Goal: Transaction & Acquisition: Purchase product/service

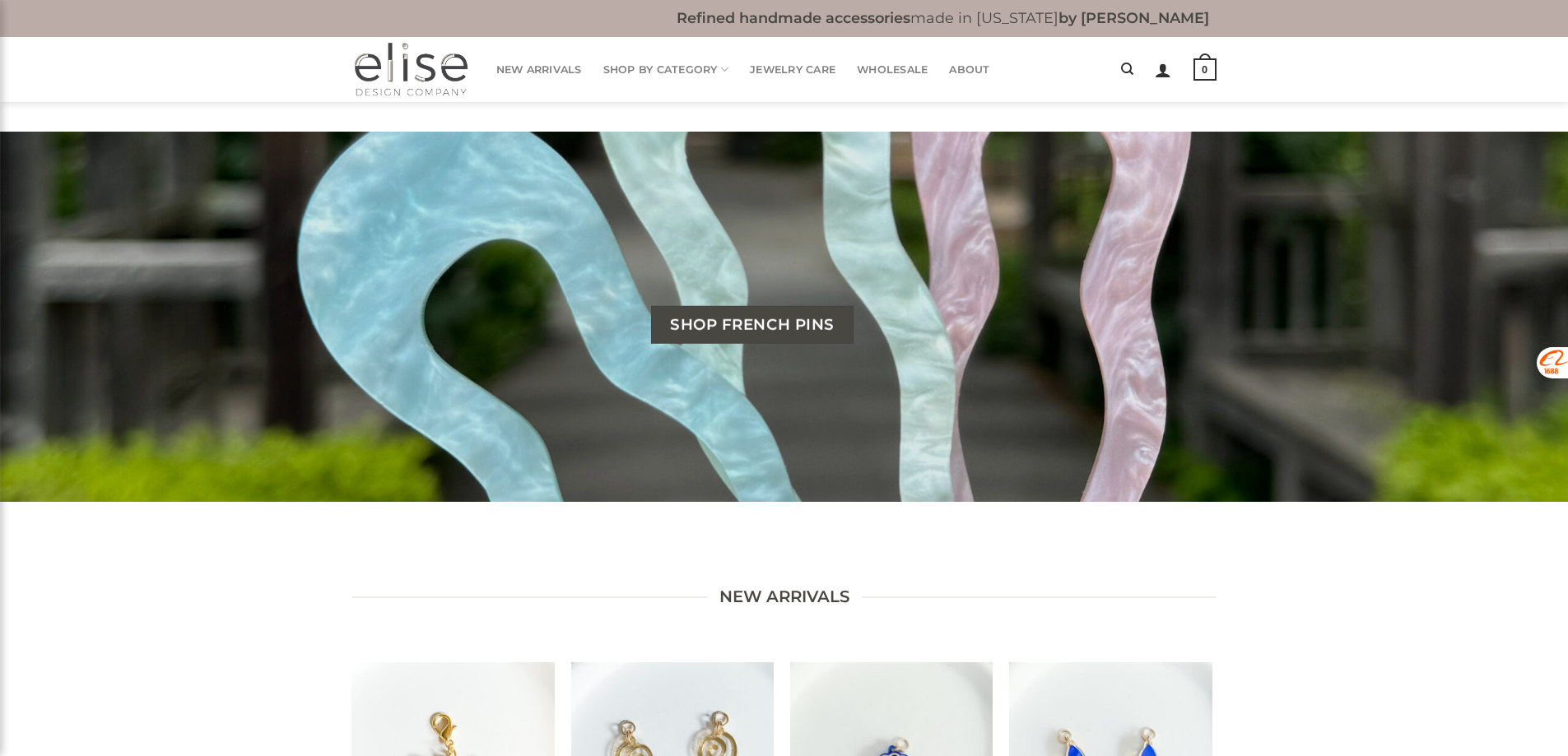
scroll to position [411, 0]
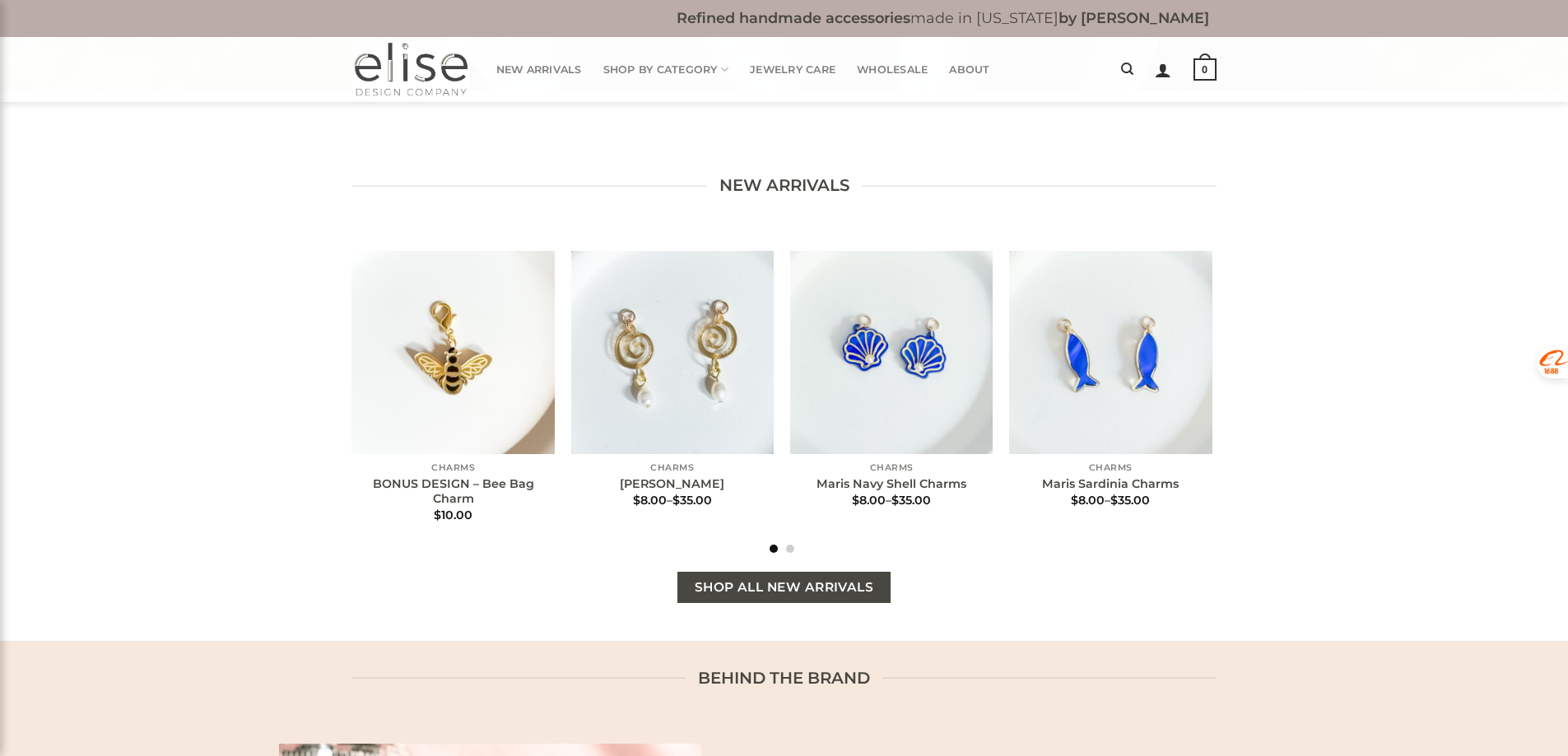
click at [784, 590] on span "Shop All New Arrivals" at bounding box center [785, 588] width 180 height 21
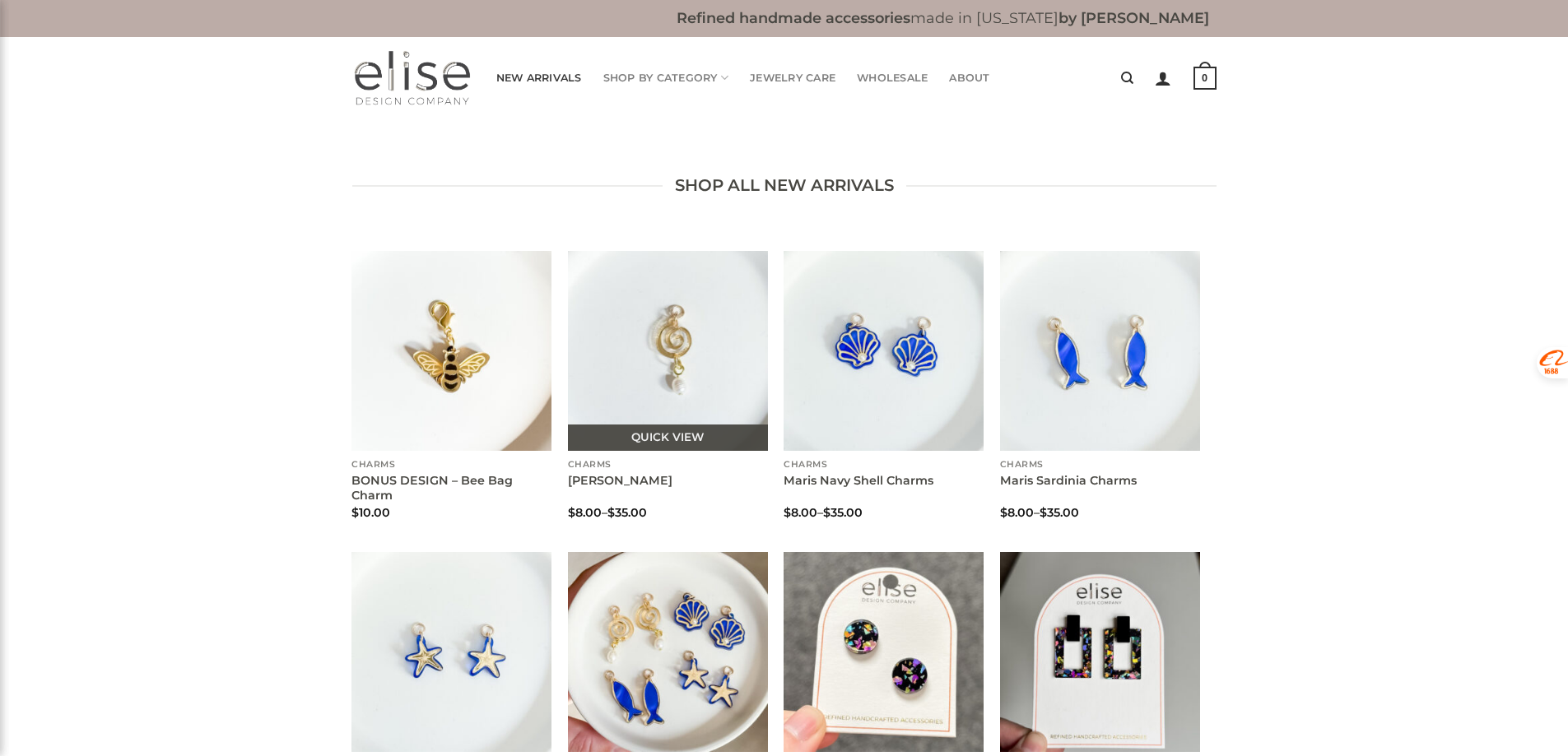
click at [629, 347] on img "Maris Eddy Charms" at bounding box center [667, 350] width 200 height 200
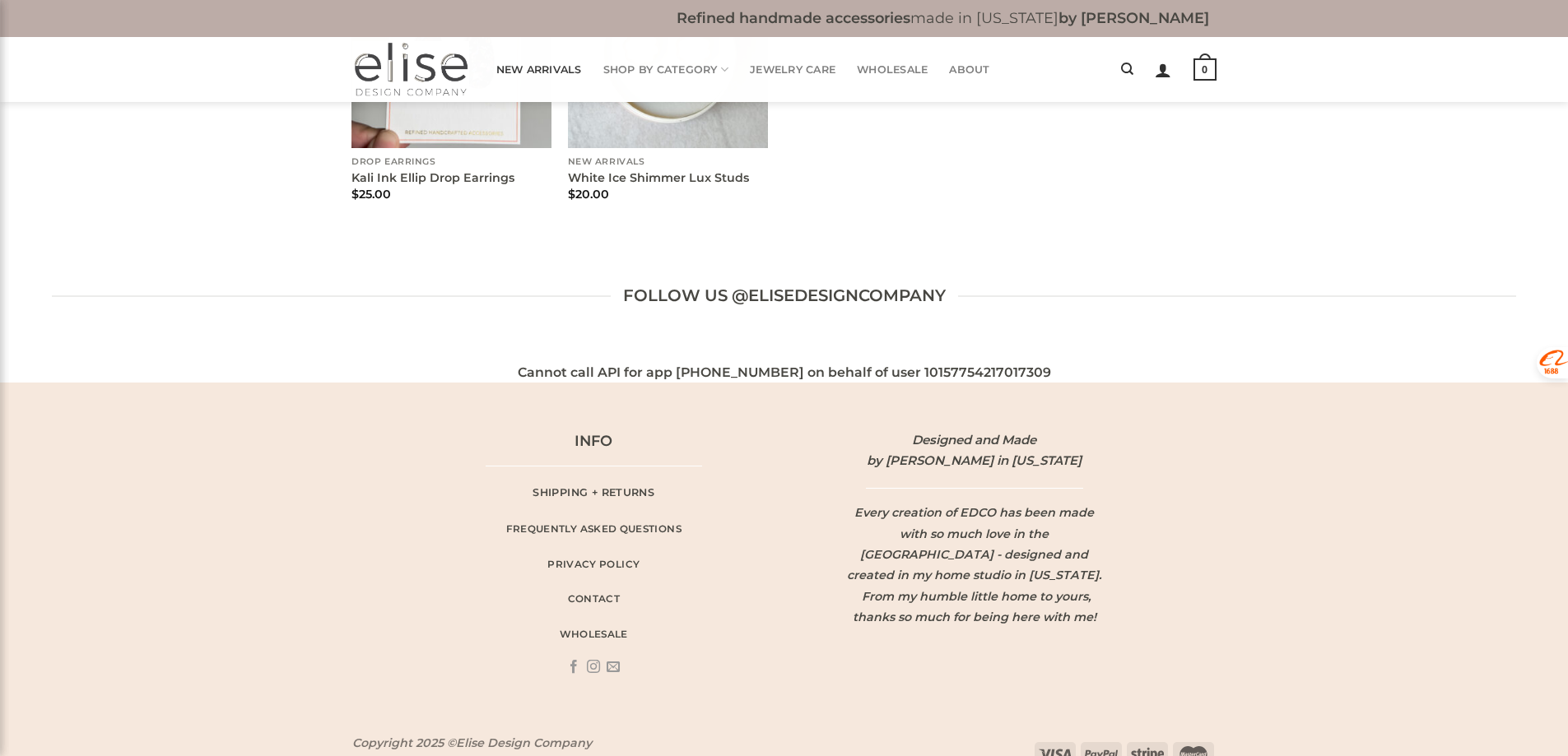
scroll to position [494, 0]
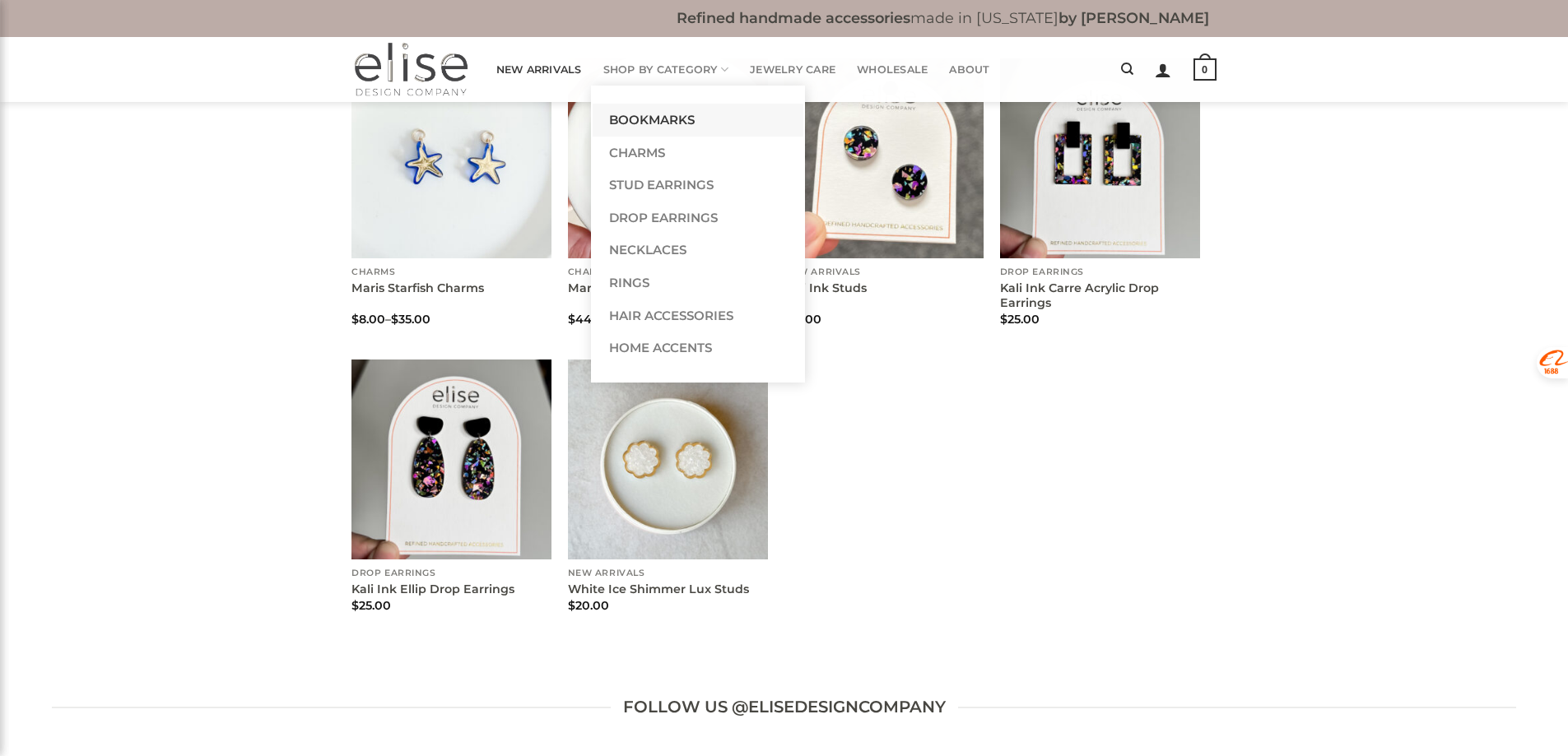
click at [695, 131] on link "Bookmarks" at bounding box center [698, 120] width 211 height 32
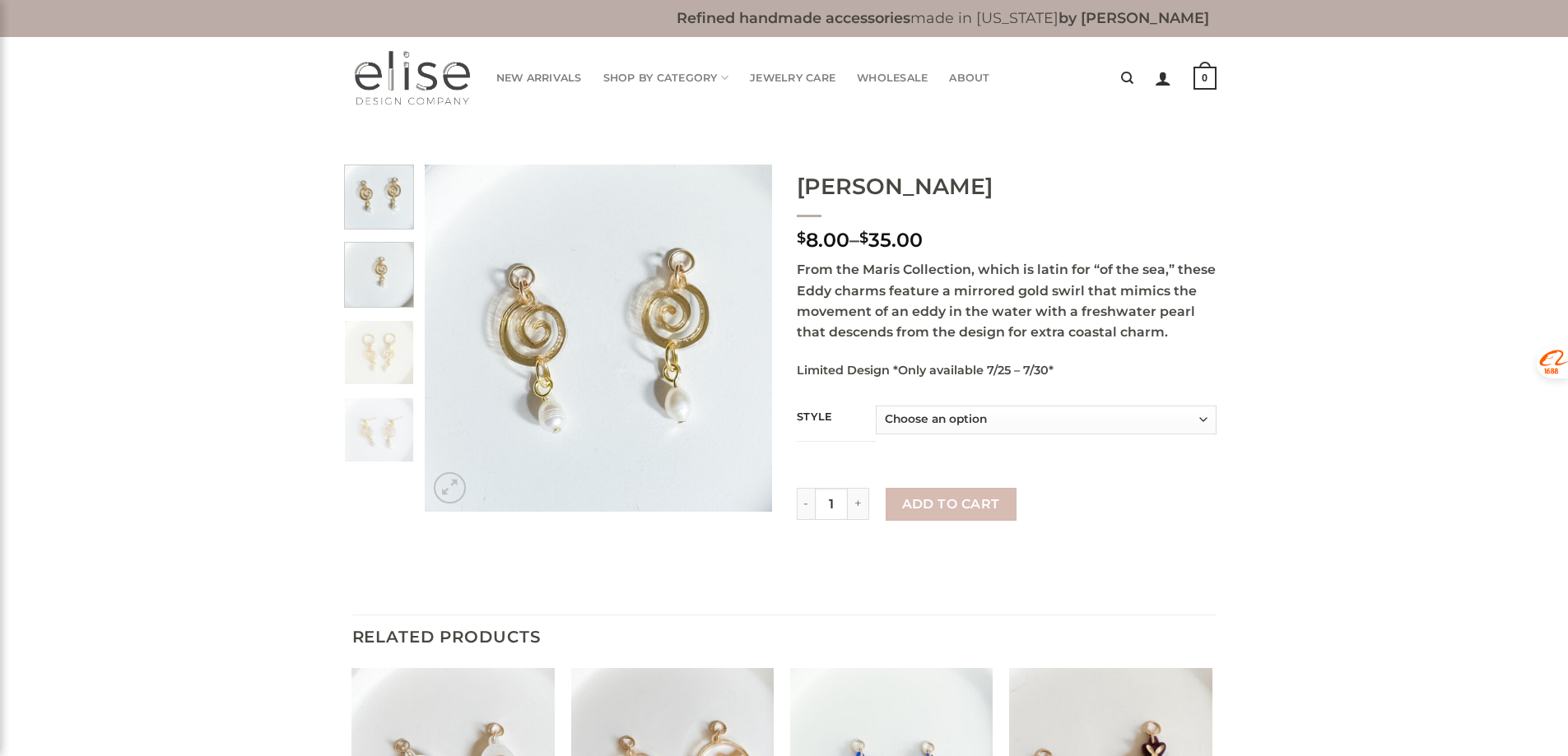
click at [396, 284] on img at bounding box center [378, 272] width 68 height 68
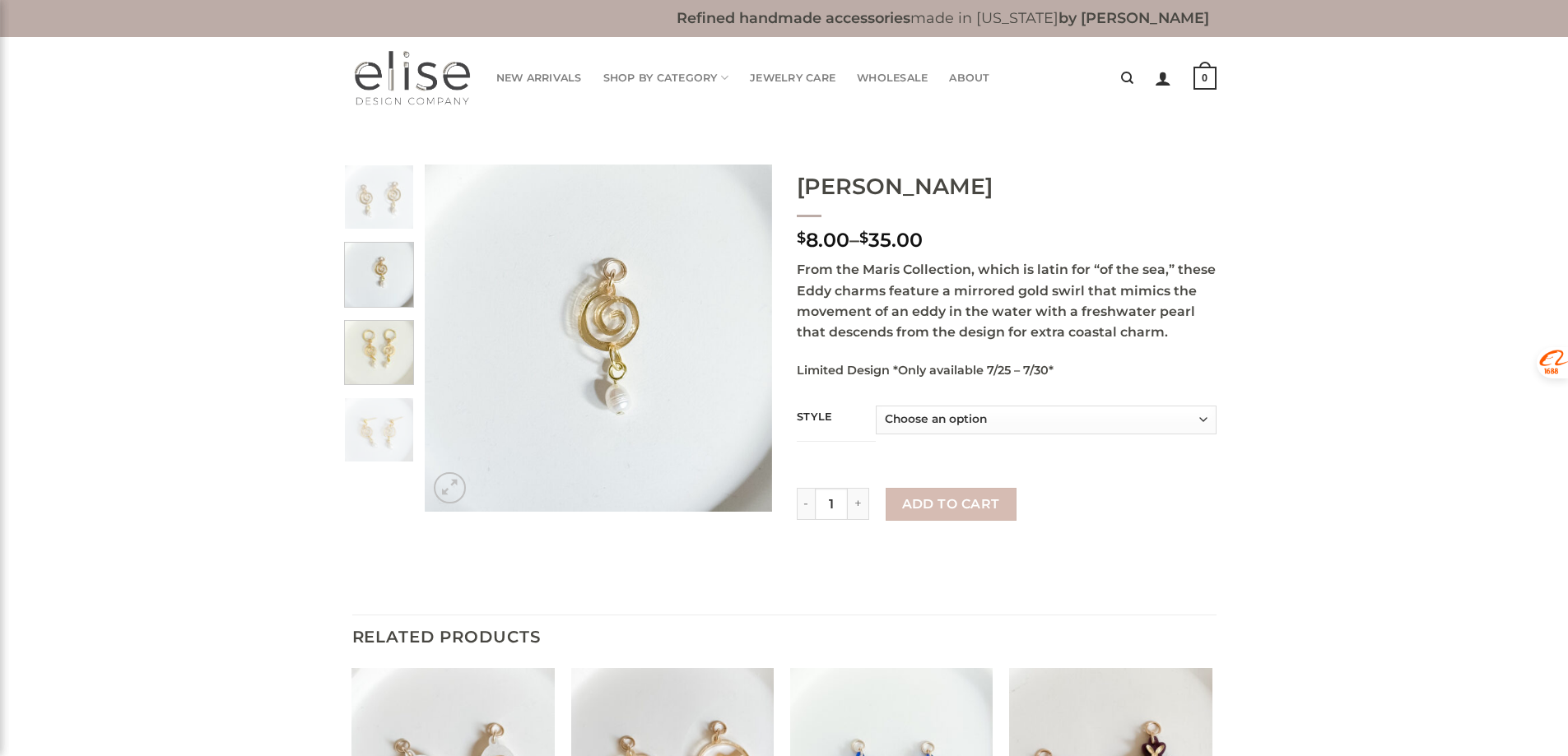
click at [391, 353] on img at bounding box center [378, 350] width 68 height 68
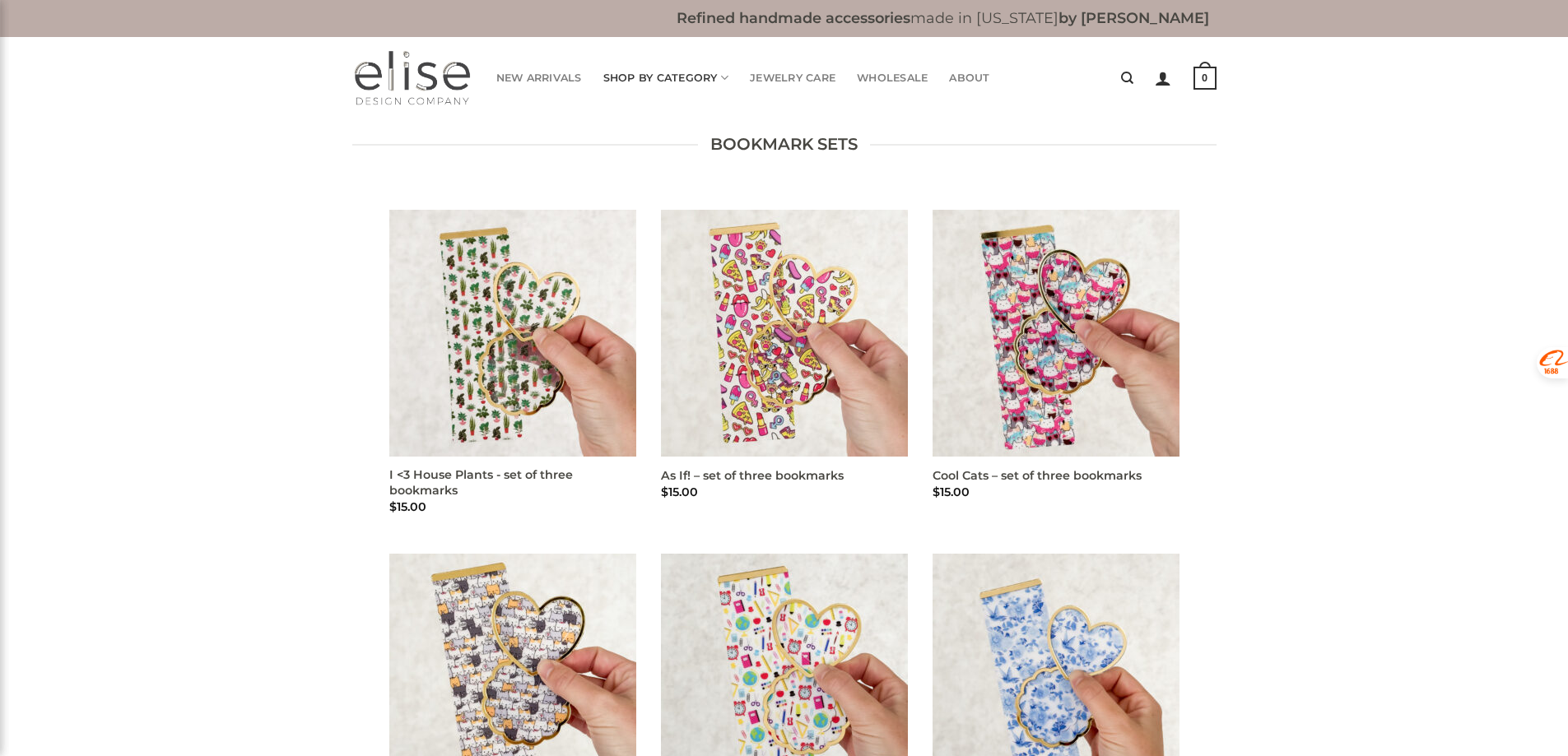
click at [695, 74] on link "Shop By Category" at bounding box center [667, 78] width 126 height 32
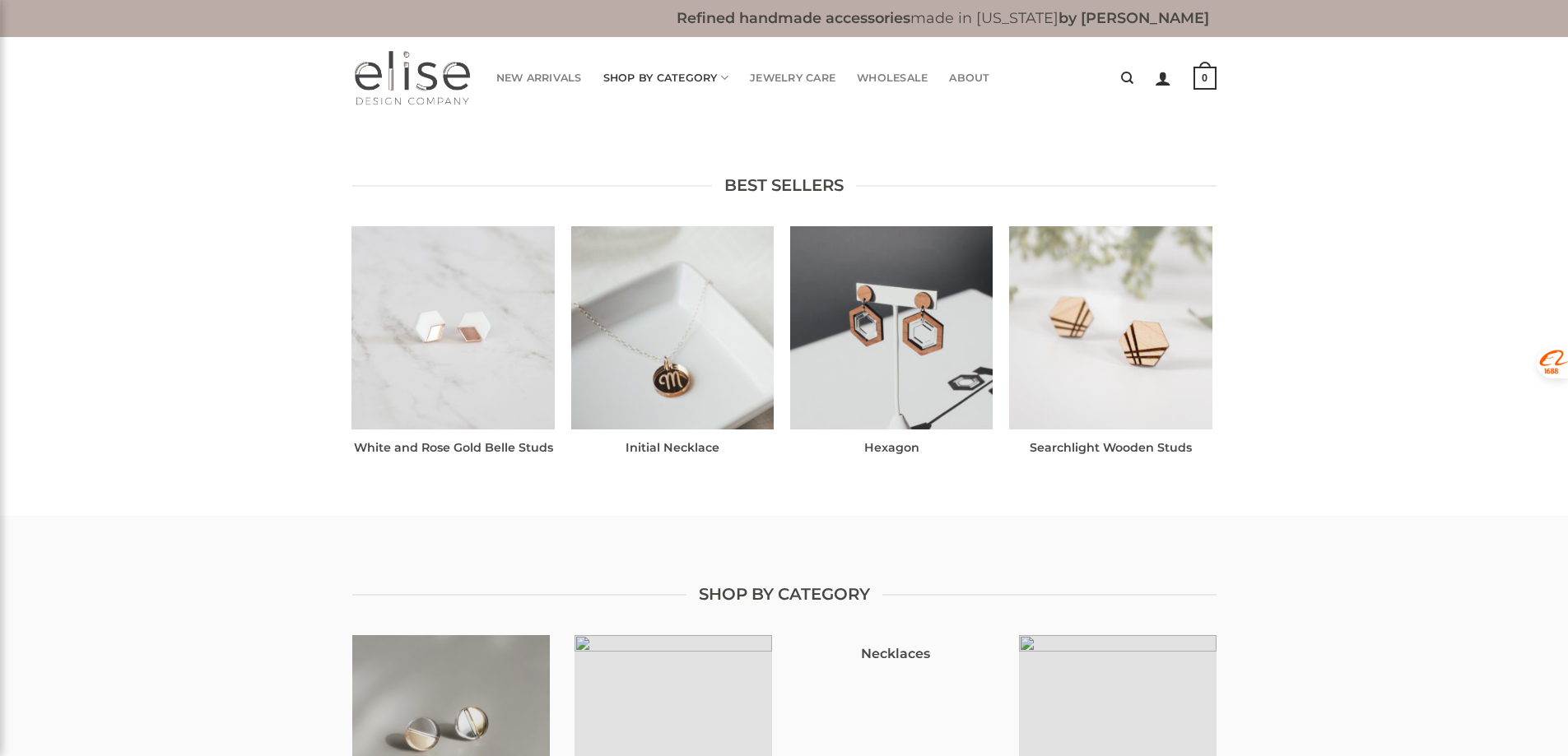
click at [726, 79] on icon at bounding box center [724, 77] width 9 height 15
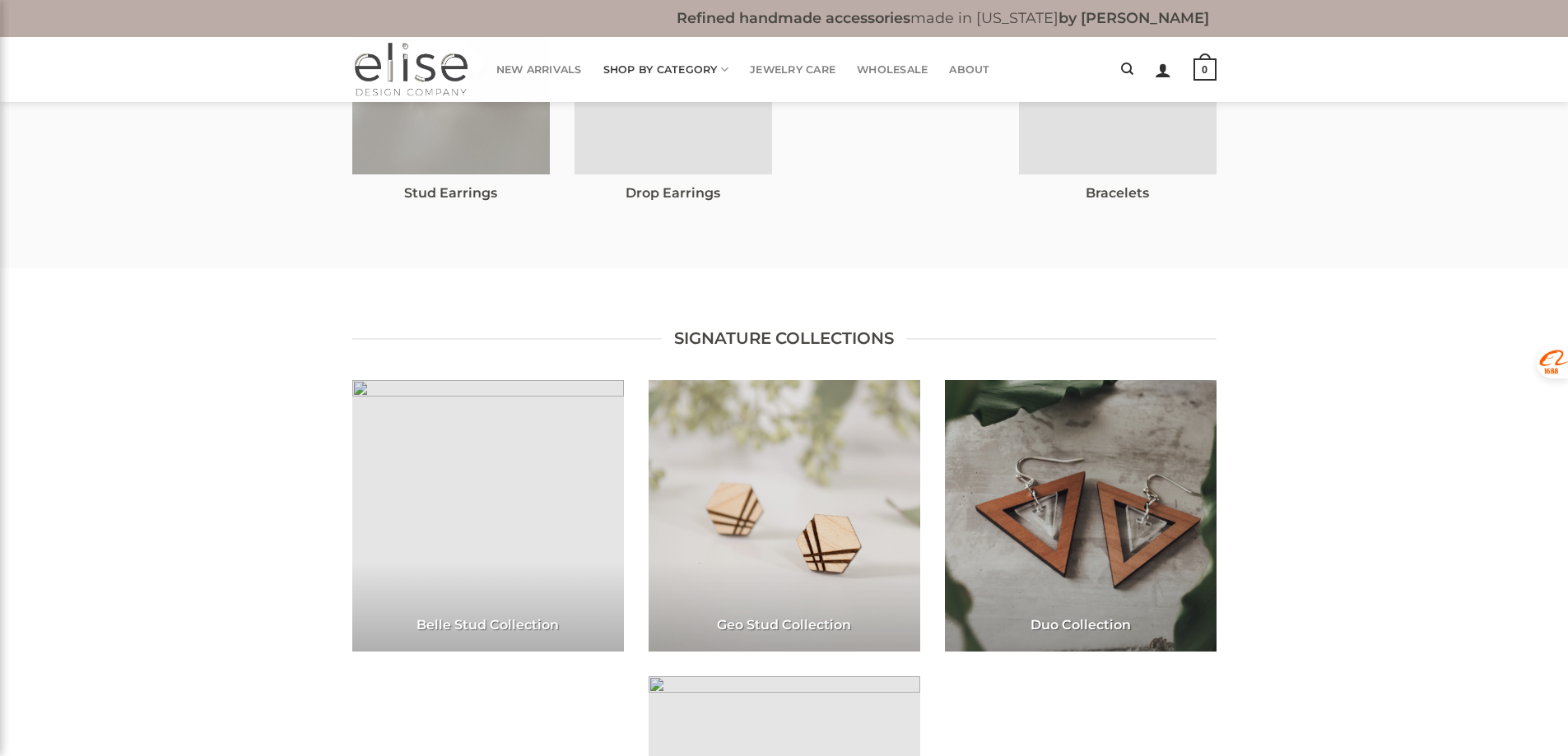
scroll to position [247, 0]
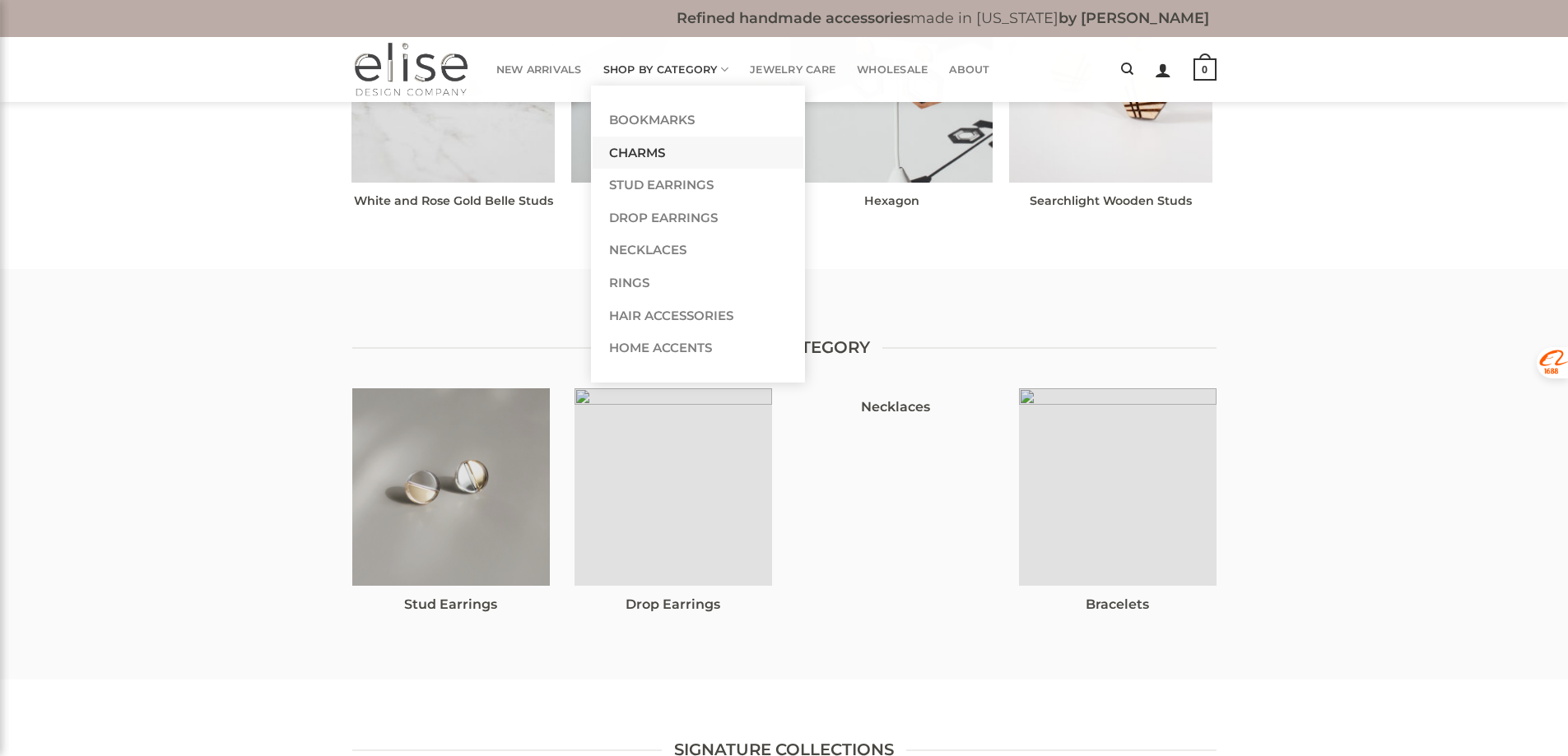
click at [642, 146] on link "Charms" at bounding box center [698, 153] width 211 height 32
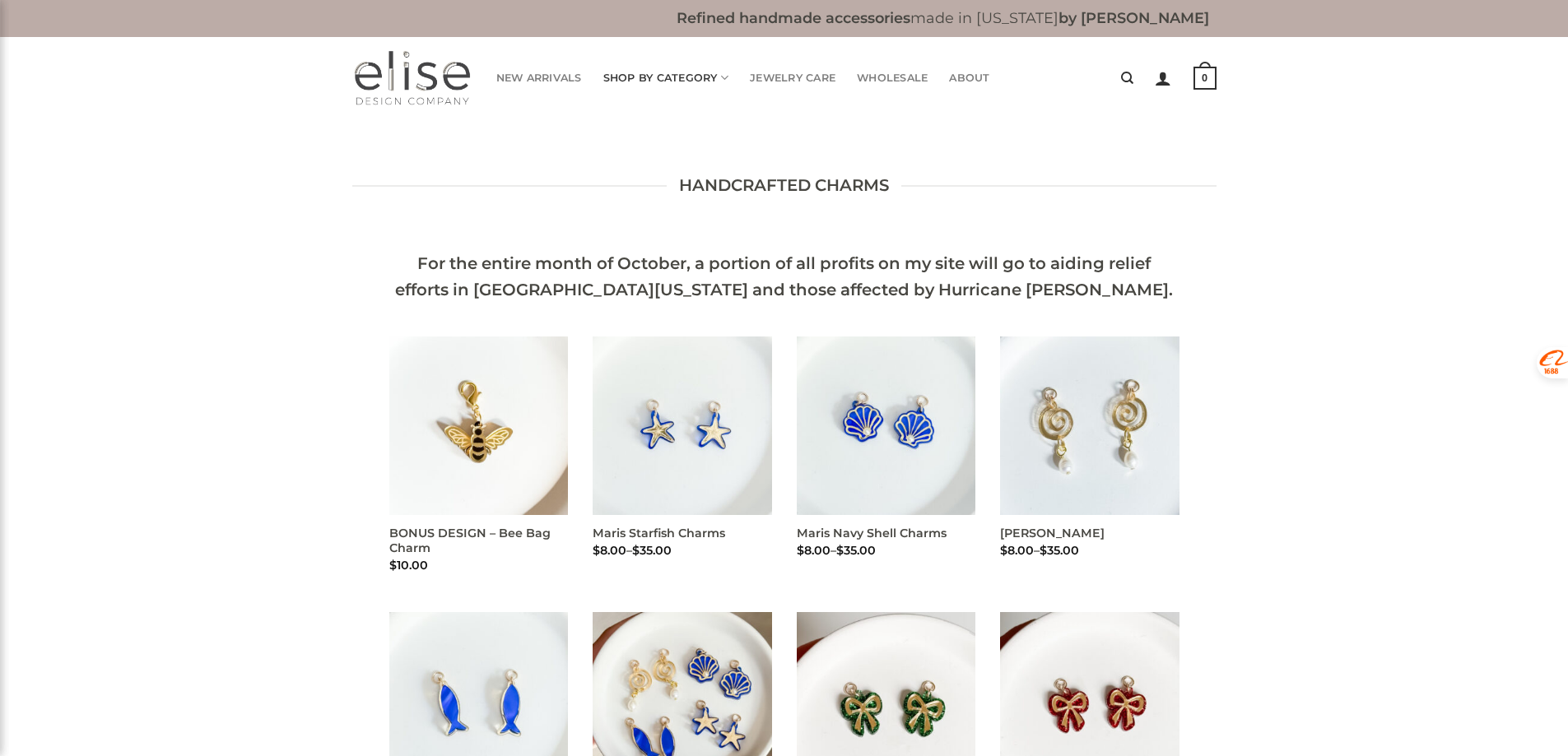
click at [1566, 245] on div at bounding box center [784, 239] width 1568 height 25
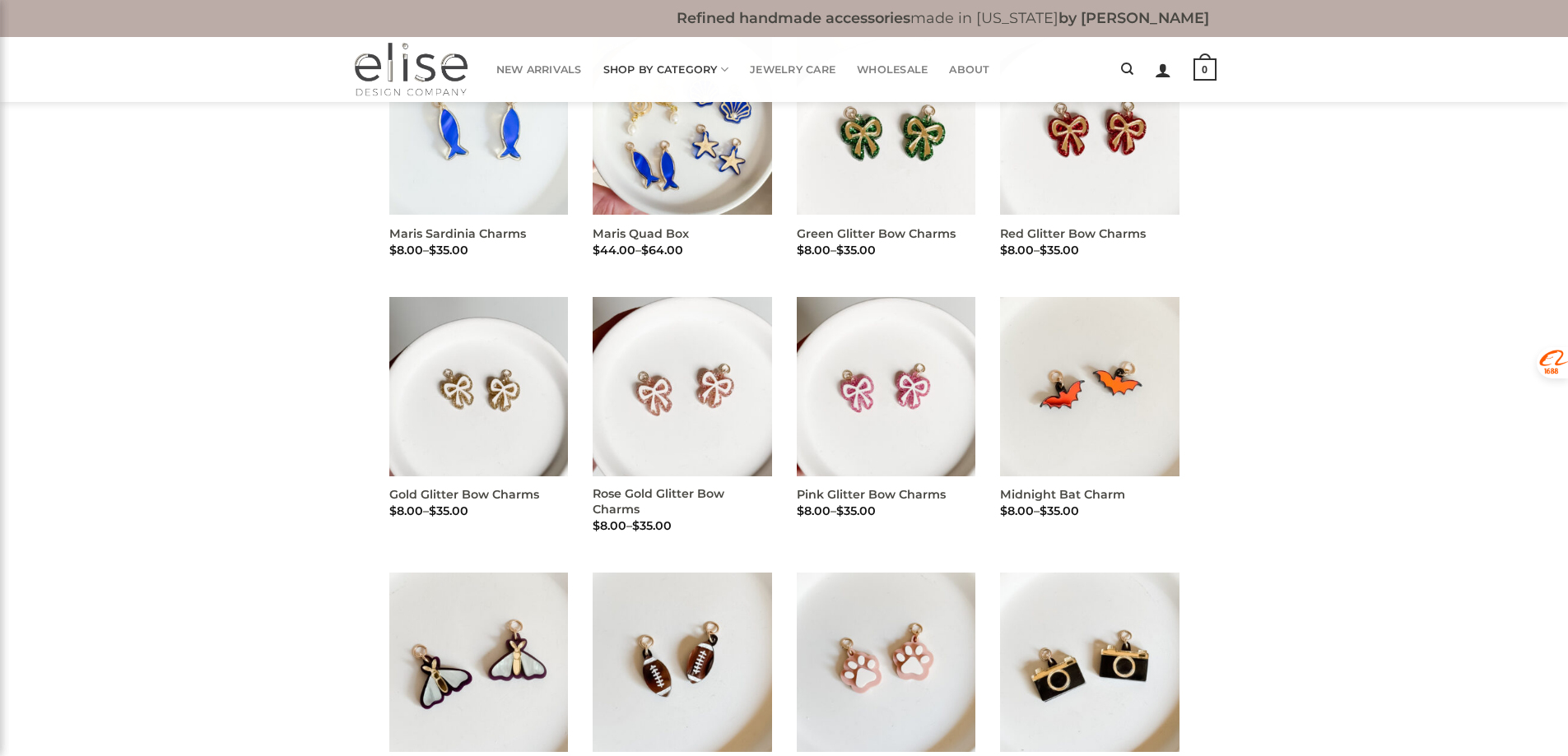
scroll to position [247, 0]
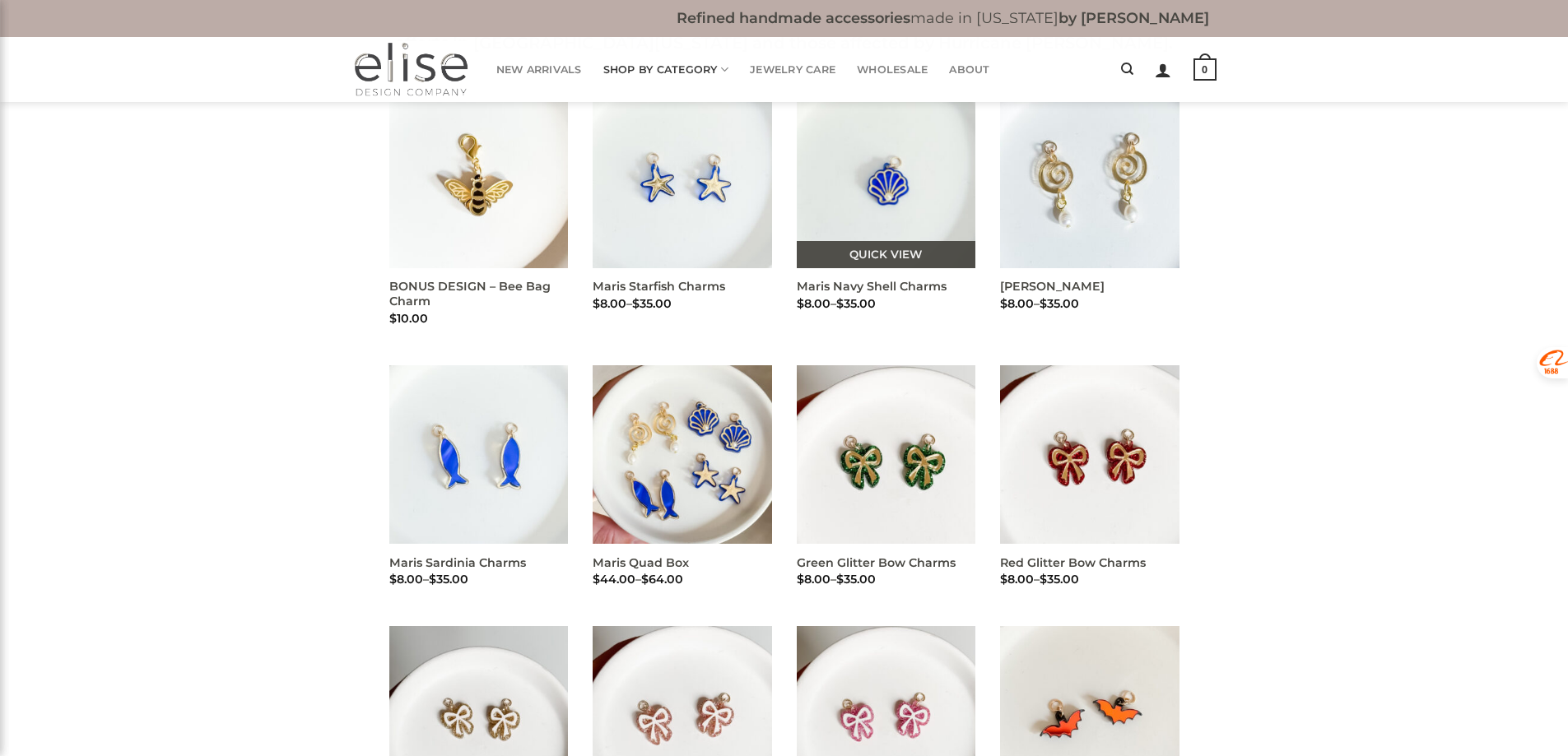
click at [914, 200] on img "Maris Navy Shell Charms" at bounding box center [886, 179] width 180 height 179
